Goal: Task Accomplishment & Management: Manage account settings

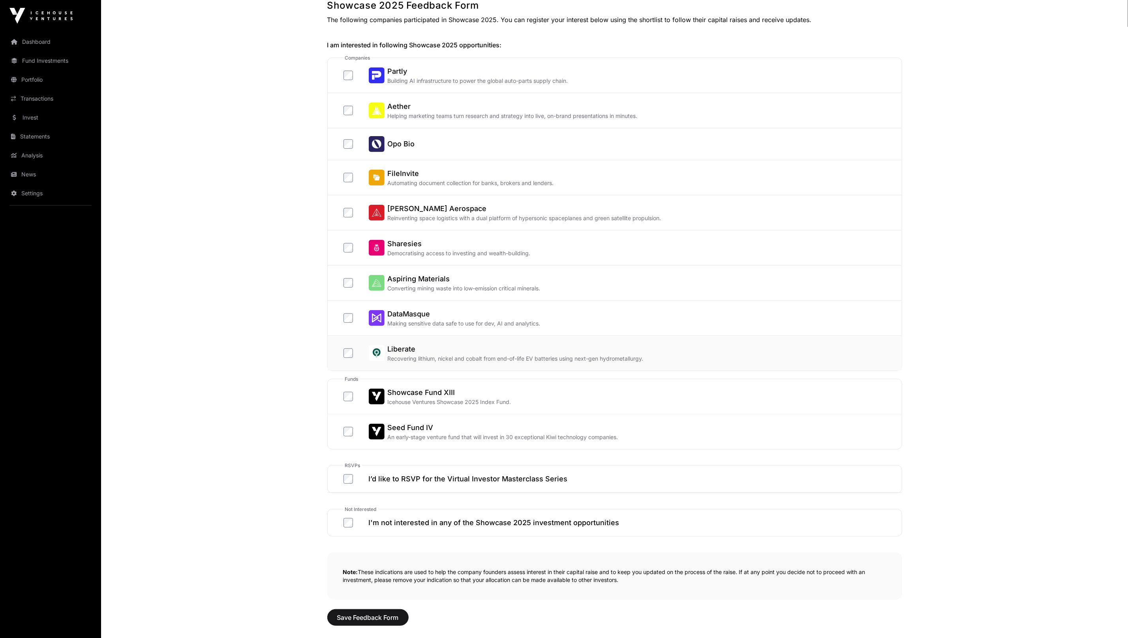
scroll to position [147, 0]
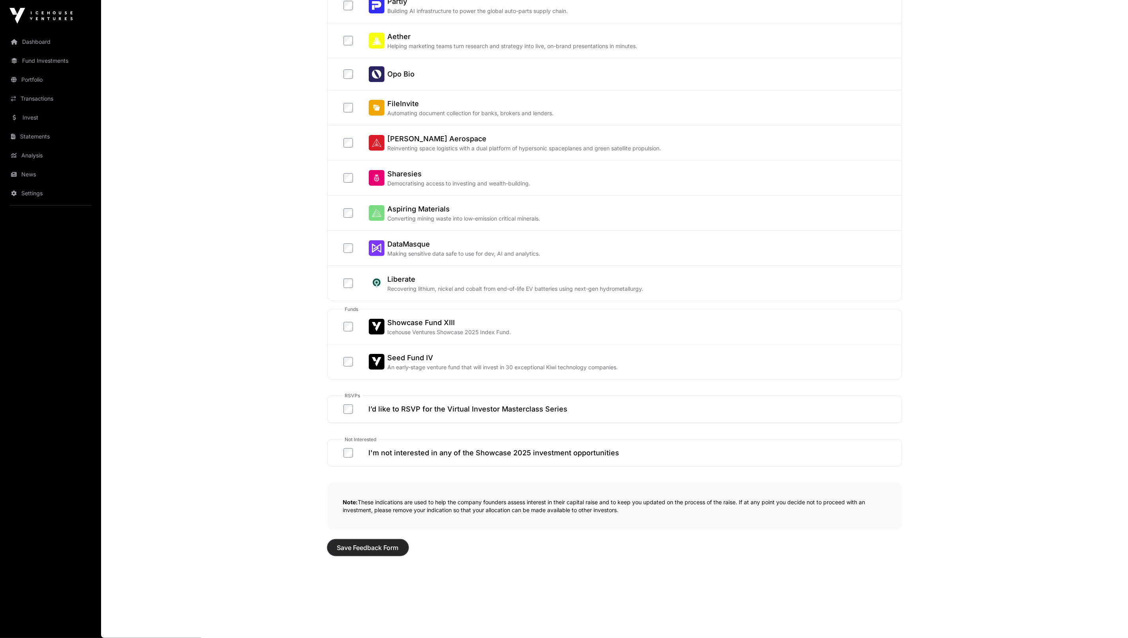
click at [386, 540] on button "Save Feedback Form" at bounding box center [367, 548] width 81 height 17
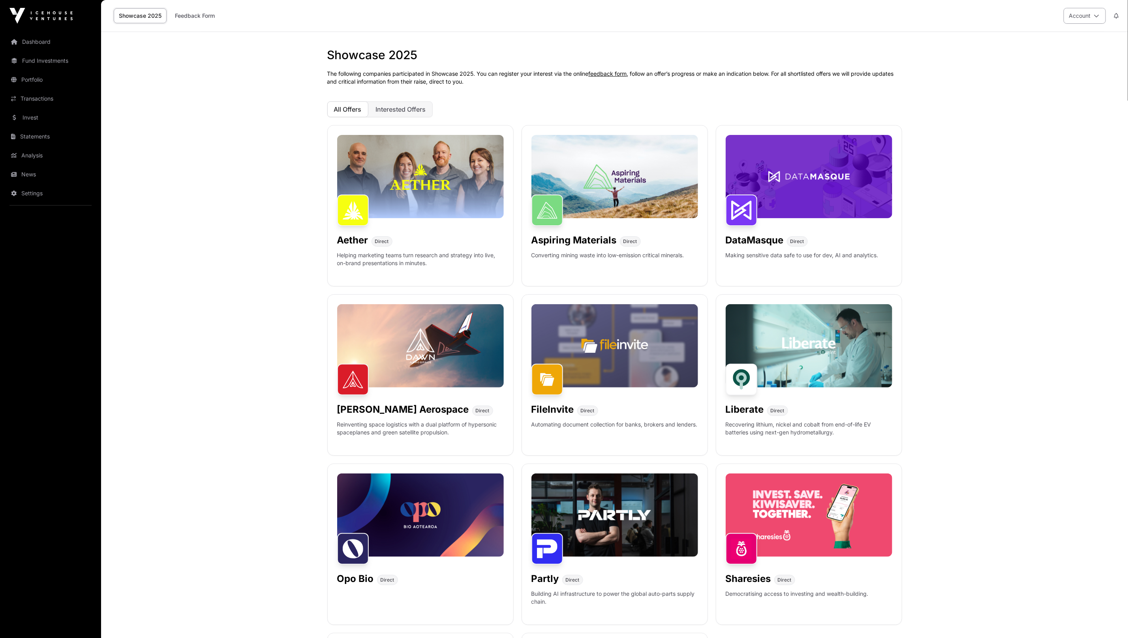
click at [1083, 12] on button "Account" at bounding box center [1084, 16] width 42 height 16
click at [1038, 107] on span "Sign Out" at bounding box center [1035, 111] width 22 height 8
